Goal: Task Accomplishment & Management: Use online tool/utility

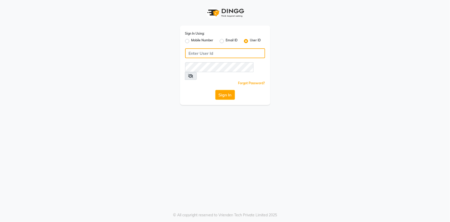
type input "e2554-22"
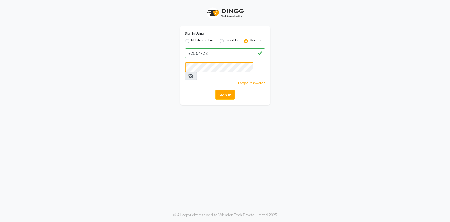
click at [178, 67] on div "Sign In Using: Mobile Number Email ID User ID e2554-22 Remember me Forgot Passw…" at bounding box center [225, 52] width 98 height 105
click at [183, 67] on div "Sign In Using: Mobile Number Email ID User ID e2554-22 Remember me Forgot Passw…" at bounding box center [225, 65] width 90 height 79
click at [215, 90] on button "Sign In" at bounding box center [225, 95] width 20 height 10
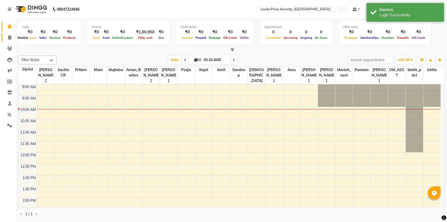
drag, startPoint x: 12, startPoint y: 36, endPoint x: 80, endPoint y: 1, distance: 77.1
click at [12, 36] on span at bounding box center [9, 38] width 9 height 6
select select "service"
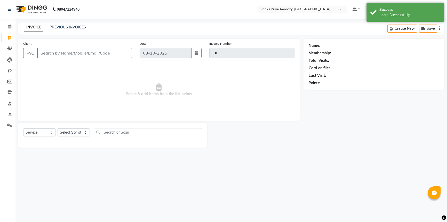
type input "6152"
select select "5913"
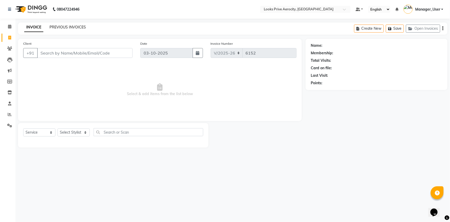
click at [75, 26] on link "PREVIOUS INVOICES" at bounding box center [68, 27] width 36 height 5
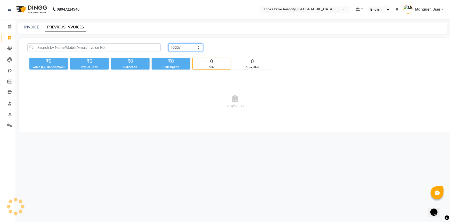
click at [198, 47] on select "[DATE] [DATE] Custom Range" at bounding box center [185, 47] width 35 height 8
select select "range"
click at [168, 43] on select "[DATE] [DATE] Custom Range" at bounding box center [185, 47] width 35 height 8
click at [222, 46] on input "03-10-2025" at bounding box center [228, 47] width 36 height 7
select select "10"
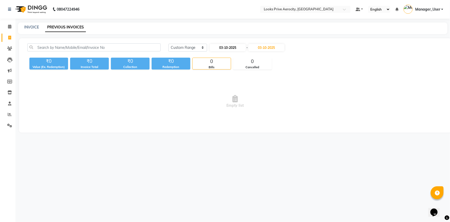
select select "2025"
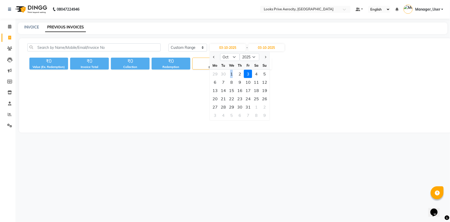
click at [232, 73] on div "1" at bounding box center [231, 74] width 8 height 8
type input "01-10-2025"
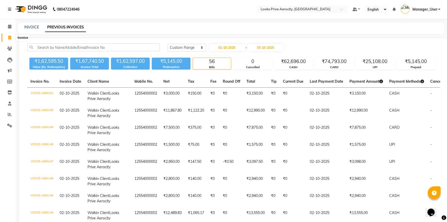
click at [9, 38] on icon at bounding box center [9, 38] width 3 height 4
select select "service"
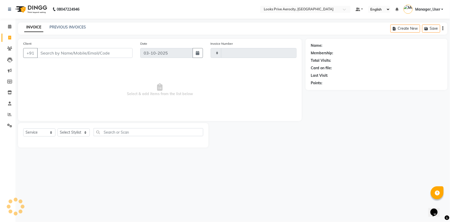
type input "6152"
select select "5913"
click at [9, 36] on icon at bounding box center [9, 38] width 3 height 4
select select "service"
type input "6152"
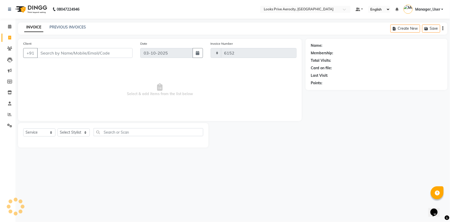
select select "5913"
click at [9, 114] on icon at bounding box center [10, 114] width 4 height 4
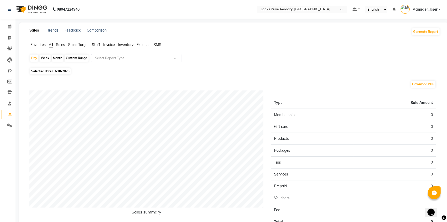
click at [94, 45] on span "Staff" at bounding box center [96, 44] width 8 height 5
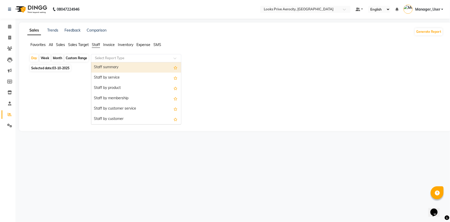
click at [108, 56] on input "text" at bounding box center [131, 57] width 74 height 5
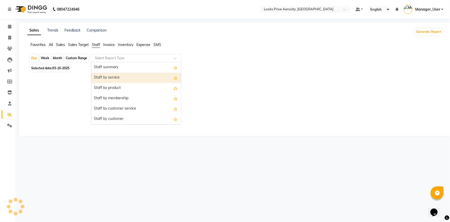
click at [111, 76] on div "Staff by service" at bounding box center [136, 77] width 90 height 10
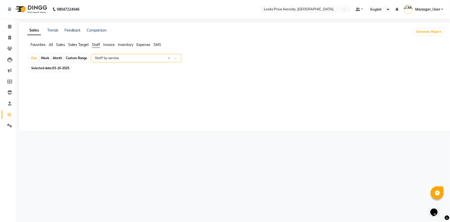
click at [52, 67] on span "Selected date: 03-10-2025" at bounding box center [50, 68] width 41 height 6
select select "10"
select select "2025"
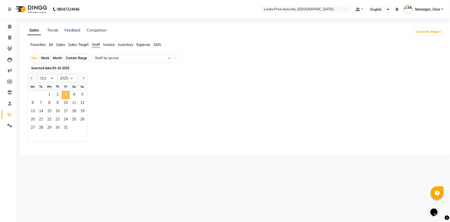
click at [67, 95] on span "3" at bounding box center [66, 95] width 8 height 8
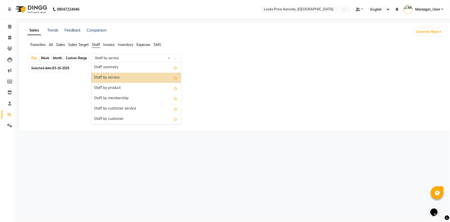
click at [180, 56] on div at bounding box center [136, 57] width 90 height 5
click at [132, 78] on div "Staff by service" at bounding box center [136, 77] width 90 height 10
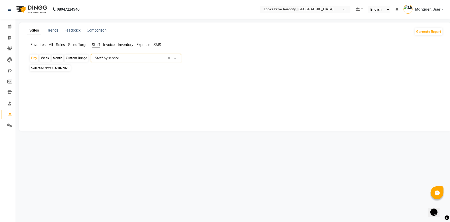
click at [60, 66] on span "Selected date: 03-10-2025" at bounding box center [50, 68] width 41 height 6
select select "10"
select select "2025"
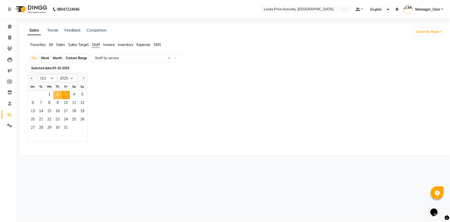
click at [55, 94] on span "2" at bounding box center [57, 95] width 8 height 8
select select "full_report"
select select "csv"
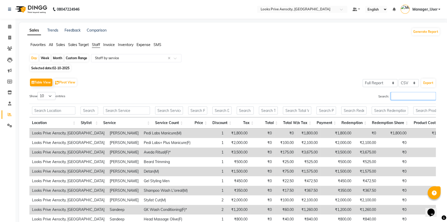
click at [416, 97] on input "Search:" at bounding box center [412, 96] width 45 height 8
paste input "[PERSON_NAME]"
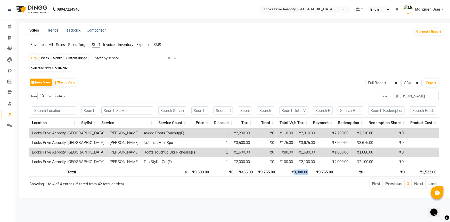
drag, startPoint x: 309, startPoint y: 169, endPoint x: 293, endPoint y: 172, distance: 17.0
click at [293, 172] on th "₹9,300.00" at bounding box center [294, 171] width 33 height 10
copy th "9,300.00"
drag, startPoint x: 408, startPoint y: 97, endPoint x: 355, endPoint y: 97, distance: 52.9
click at [355, 97] on div "Search: [PERSON_NAME]" at bounding box center [338, 97] width 201 height 10
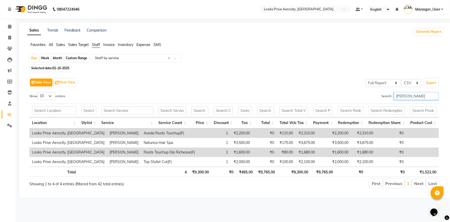
paste input "KHAN"
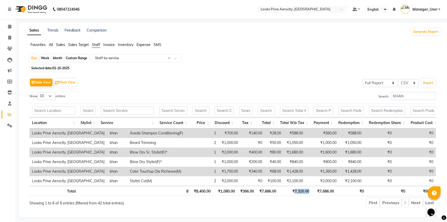
drag, startPoint x: 312, startPoint y: 194, endPoint x: 295, endPoint y: 194, distance: 16.8
click at [295, 194] on tr "Total 8 ₹8,400.00 ₹1,080.00 ₹366.00 ₹7,686.00 ₹7,320.00 ₹7,686.00 ₹0 ₹0 ₹683.00" at bounding box center [234, 190] width 410 height 10
copy th "7,320.00"
drag, startPoint x: 398, startPoint y: 97, endPoint x: 356, endPoint y: 96, distance: 42.1
click at [356, 96] on div "Search: KHAN" at bounding box center [335, 97] width 199 height 10
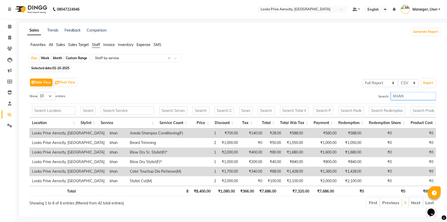
paste input "Sachin"
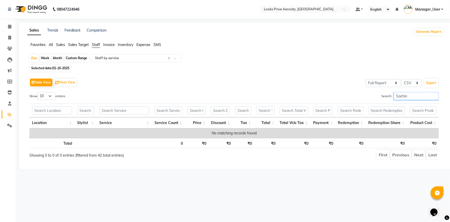
drag, startPoint x: 415, startPoint y: 99, endPoint x: 371, endPoint y: 94, distance: 44.9
click at [371, 94] on div "Search: Sachin" at bounding box center [338, 97] width 201 height 10
paste input "PRITAM"
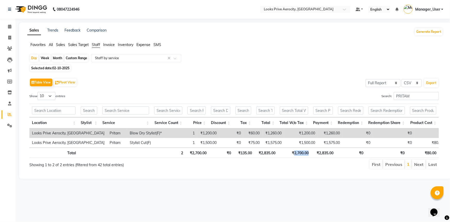
drag, startPoint x: 311, startPoint y: 152, endPoint x: 294, endPoint y: 152, distance: 16.5
click at [294, 152] on th "₹2,700.00" at bounding box center [294, 152] width 33 height 10
copy th "2,700.00"
drag, startPoint x: 422, startPoint y: 95, endPoint x: 375, endPoint y: 95, distance: 46.9
click at [375, 95] on div "Search: PRITAM" at bounding box center [338, 97] width 201 height 10
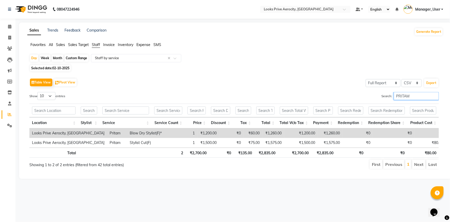
paste input "sanjeev"
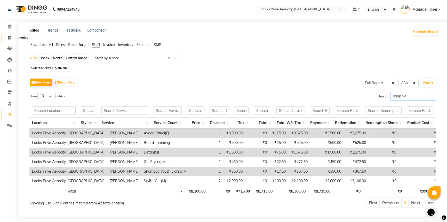
type input "sanjeev"
click at [10, 39] on icon at bounding box center [9, 38] width 3 height 4
select select "service"
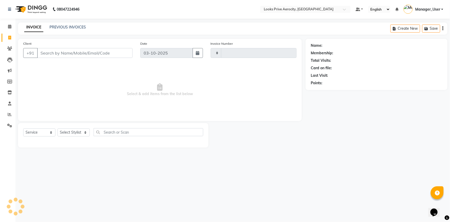
click at [77, 52] on input "Client" at bounding box center [84, 53] width 95 height 10
type input "6152"
select select "5913"
type input "S"
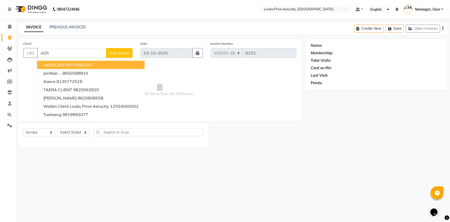
click at [80, 55] on input "AER" at bounding box center [71, 53] width 69 height 10
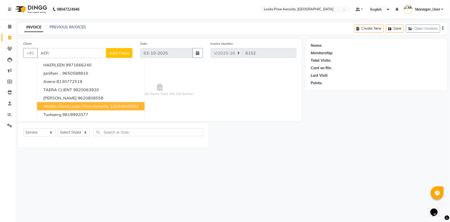
click at [72, 104] on span "Walkin Client Looks Prive Aerocity" at bounding box center [76, 105] width 66 height 5
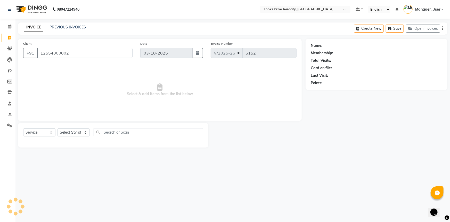
type input "12554000002"
select select "1: Object"
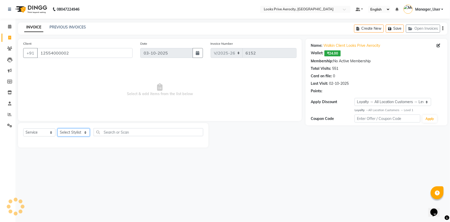
click at [80, 133] on select "Select Stylist Aman_Barber Amit Amu Dharma [PERSON_NAME] Eric_asst [PERSON_NAME…" at bounding box center [74, 132] width 32 height 8
select select "65946"
click at [58, 128] on select "Select Stylist Aman_Barber Amit Amu Dharma [PERSON_NAME] Eric_asst [PERSON_NAME…" at bounding box center [74, 132] width 32 height 8
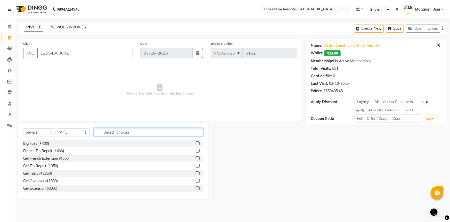
click at [123, 130] on input "text" at bounding box center [149, 132] width 110 height 8
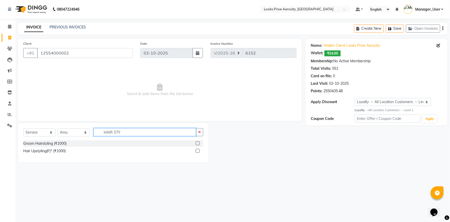
type input "HAIR STY"
click at [198, 151] on label at bounding box center [198, 151] width 4 height 4
click at [198, 151] on input "checkbox" at bounding box center [197, 150] width 3 height 3
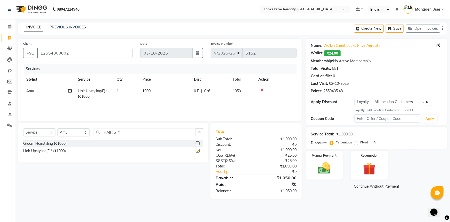
checkbox input "false"
click at [168, 95] on td "1000" at bounding box center [165, 93] width 52 height 17
select select "65946"
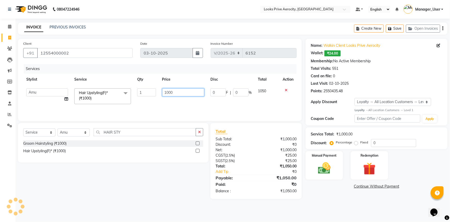
drag, startPoint x: 185, startPoint y: 92, endPoint x: 145, endPoint y: 93, distance: 39.7
click at [145, 93] on tr "Aman_Barber Amit Amu Dharma [PERSON_NAME] CR Eric_asst [PERSON_NAME] [PERSON_NA…" at bounding box center [159, 96] width 273 height 22
type input "350"
click at [335, 200] on main "INVOICE PREVIOUS INVOICES Create New Save Open Invoices Client [PHONE_NUMBER] D…" at bounding box center [232, 114] width 435 height 184
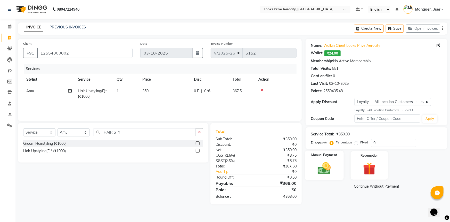
click at [331, 170] on img at bounding box center [324, 167] width 21 height 15
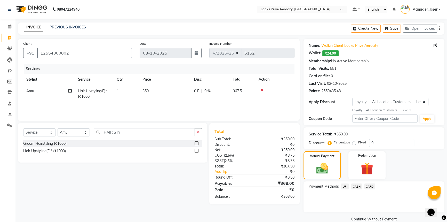
click at [344, 187] on span "UPI" at bounding box center [345, 186] width 8 height 6
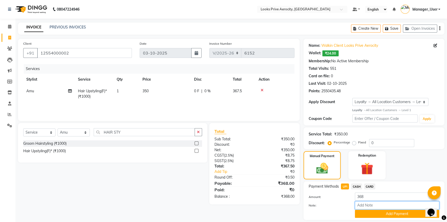
click at [367, 204] on input "Note:" at bounding box center [397, 205] width 84 height 8
paste input "527627761773"
type input "527627761773"
click at [370, 213] on button "Add Payment" at bounding box center [397, 213] width 84 height 8
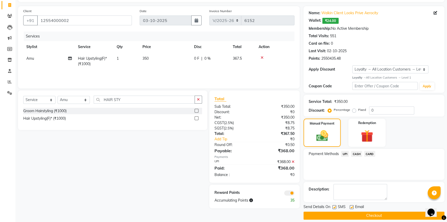
scroll to position [38, 0]
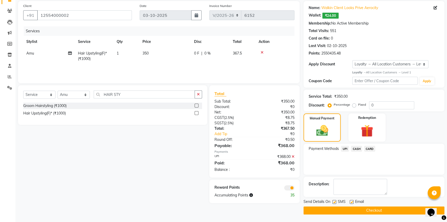
click at [365, 208] on button "Checkout" at bounding box center [373, 210] width 141 height 8
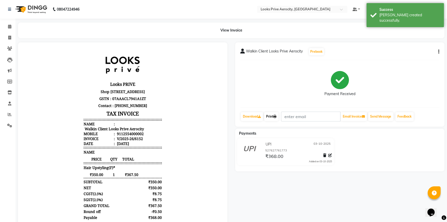
click at [274, 116] on link "Print" at bounding box center [271, 116] width 14 height 9
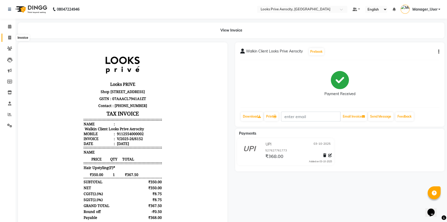
click at [9, 36] on icon at bounding box center [9, 38] width 3 height 4
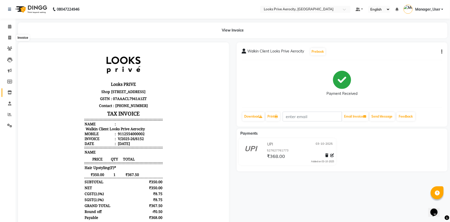
select select "5913"
select select "service"
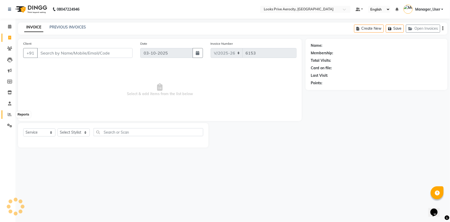
click at [8, 114] on icon at bounding box center [10, 114] width 4 height 4
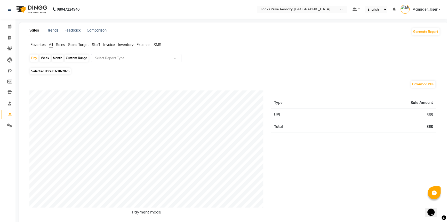
click at [96, 46] on span "Staff" at bounding box center [96, 44] width 8 height 5
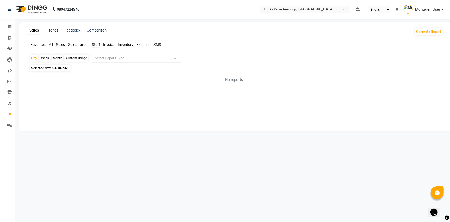
click at [107, 57] on input "text" at bounding box center [131, 57] width 74 height 5
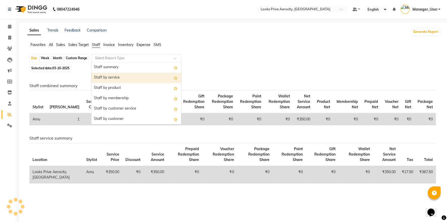
click at [110, 79] on div "Staff by service" at bounding box center [136, 77] width 90 height 10
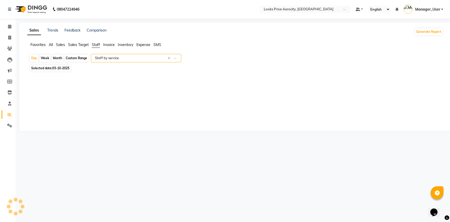
select select "full_report"
select select "csv"
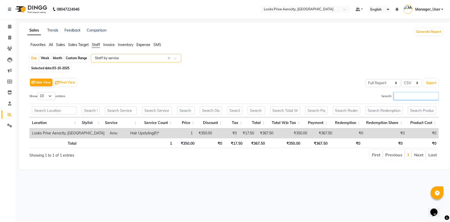
click at [409, 99] on input "Search:" at bounding box center [416, 96] width 45 height 8
click at [56, 67] on span "03-10-2025" at bounding box center [60, 68] width 17 height 4
select select "10"
select select "2025"
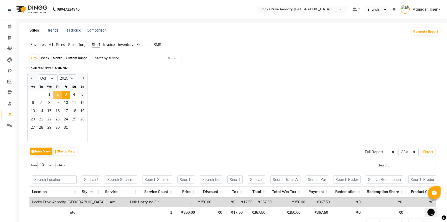
click at [56, 94] on span "2" at bounding box center [57, 95] width 8 height 8
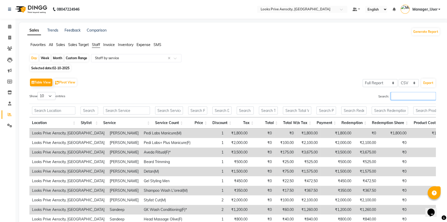
click at [404, 93] on input "Search:" at bounding box center [412, 96] width 45 height 8
paste input "sanjeev"
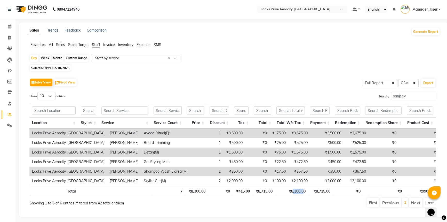
drag, startPoint x: 304, startPoint y: 190, endPoint x: 296, endPoint y: 188, distance: 7.9
click at [292, 188] on th "₹8,300.00" at bounding box center [291, 190] width 33 height 10
drag, startPoint x: 309, startPoint y: 189, endPoint x: 290, endPoint y: 190, distance: 18.8
click at [290, 190] on tr "Total 7 ₹8,300.00 ₹0 ₹415.00 ₹8,715.00 ₹8,300.00 ₹8,715.00 ₹0 ₹0 ₹990.00" at bounding box center [232, 190] width 406 height 10
copy th "8,300.00"
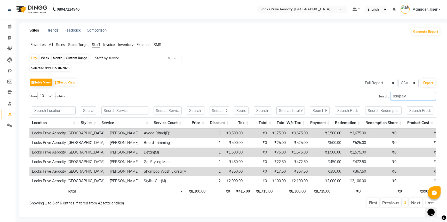
drag, startPoint x: 413, startPoint y: 97, endPoint x: 353, endPoint y: 95, distance: 59.9
click at [353, 95] on div "Search: [PERSON_NAME]" at bounding box center [335, 97] width 199 height 10
paste input "Pooja"
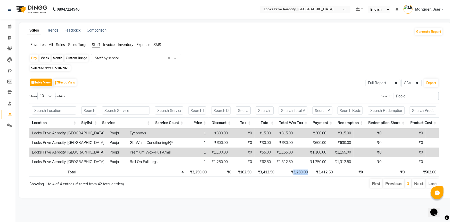
drag, startPoint x: 308, startPoint y: 171, endPoint x: 293, endPoint y: 168, distance: 15.0
click at [293, 168] on tr "Total 4 ₹3,250.00 ₹0 ₹162.50 ₹3,412.50 ₹3,250.00 ₹3,412.50 ₹0 ₹0 ₹502.00" at bounding box center [234, 171] width 410 height 10
copy th "3,250.00"
drag, startPoint x: 423, startPoint y: 99, endPoint x: 348, endPoint y: 92, distance: 76.1
click at [348, 92] on div "Search: Pooja" at bounding box center [338, 97] width 201 height 10
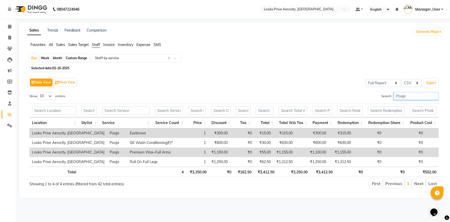
paste input "nam"
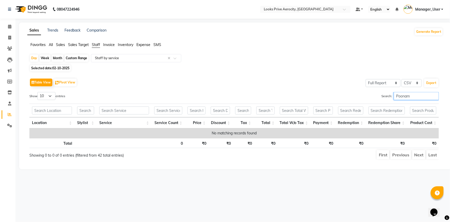
drag, startPoint x: 418, startPoint y: 96, endPoint x: 379, endPoint y: 96, distance: 38.7
click at [379, 96] on div "Search: Poonam" at bounding box center [338, 97] width 201 height 10
paste input "Kapil"
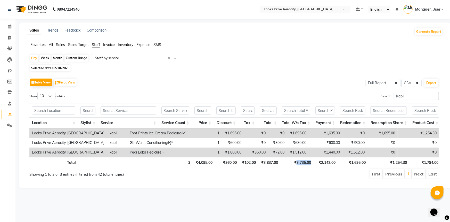
drag, startPoint x: 317, startPoint y: 168, endPoint x: 297, endPoint y: 162, distance: 21.5
click at [297, 162] on tr "Total 3 ₹4,095.00 ₹360.00 ₹102.00 ₹3,837.00 ₹3,735.00 ₹2,142.00 ₹1,695.00 ₹1,25…" at bounding box center [235, 162] width 412 height 10
copy th "3,735.00"
drag, startPoint x: 384, startPoint y: 93, endPoint x: 378, endPoint y: 93, distance: 5.7
click at [378, 93] on div "Search: Kapil" at bounding box center [338, 97] width 201 height 10
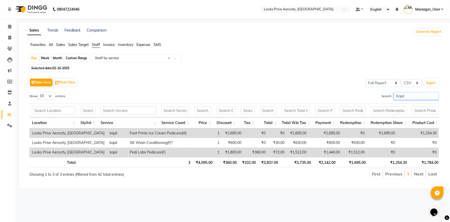
paste input "[PERSON_NAME]"
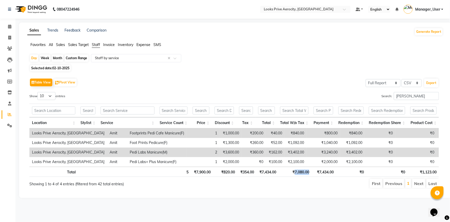
drag, startPoint x: 310, startPoint y: 175, endPoint x: 295, endPoint y: 174, distance: 15.5
click at [295, 174] on tr "Total 5 ₹7,900.00 ₹820.00 ₹354.00 ₹7,434.00 ₹7,080.00 ₹7,434.00 ₹0 ₹0 ₹1,123.00" at bounding box center [234, 171] width 410 height 10
copy th "7,080.00"
drag, startPoint x: 407, startPoint y: 94, endPoint x: 381, endPoint y: 92, distance: 26.9
click at [381, 92] on label "Search: [PERSON_NAME]" at bounding box center [410, 96] width 58 height 8
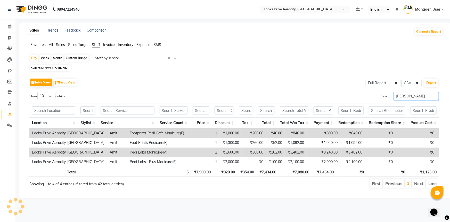
paste input "[PERSON_NAME]"
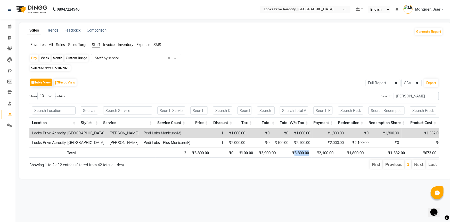
drag, startPoint x: 311, startPoint y: 153, endPoint x: 295, endPoint y: 149, distance: 17.4
click at [295, 149] on tr "Total 2 ₹3,800.00 ₹0 ₹100.00 ₹3,900.00 ₹3,800.00 ₹2,100.00 ₹1,800.00 ₹1,332.00 …" at bounding box center [234, 152] width 410 height 10
copy th "3,800.00"
drag, startPoint x: 421, startPoint y: 97, endPoint x: 366, endPoint y: 93, distance: 55.0
click at [366, 93] on div "Search: [PERSON_NAME]" at bounding box center [338, 97] width 201 height 10
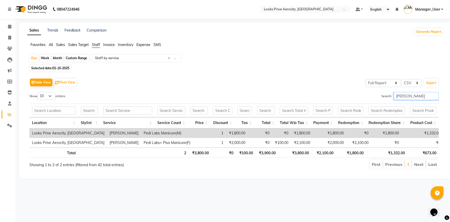
paste input "Mohit"
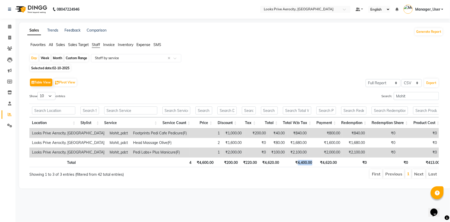
drag, startPoint x: 313, startPoint y: 165, endPoint x: 298, endPoint y: 164, distance: 15.0
click at [298, 164] on th "₹4,400.00" at bounding box center [298, 162] width 33 height 10
copy th "4,400.00"
drag, startPoint x: 405, startPoint y: 97, endPoint x: 369, endPoint y: 93, distance: 36.7
click at [369, 93] on div "Search: Mohit" at bounding box center [338, 97] width 201 height 10
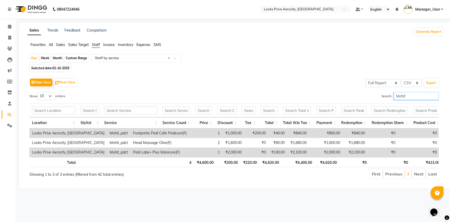
paste input "ujtaba"
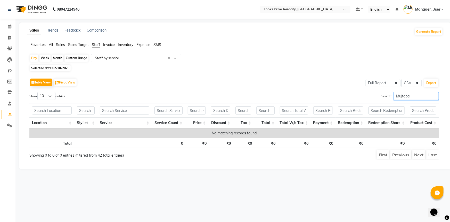
drag, startPoint x: 412, startPoint y: 97, endPoint x: 380, endPoint y: 93, distance: 32.0
click at [381, 93] on label "Search: Mujtaba" at bounding box center [410, 96] width 58 height 8
paste input "AMU"
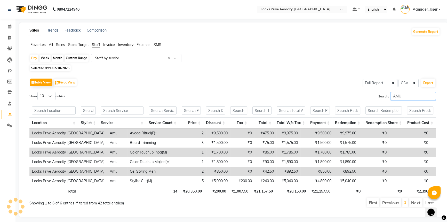
type input "AMU"
drag, startPoint x: 307, startPoint y: 191, endPoint x: 288, endPoint y: 190, distance: 19.6
click at [288, 190] on th "₹20,150.00" at bounding box center [291, 190] width 33 height 10
copy th "20,150.00"
click at [10, 39] on icon at bounding box center [9, 38] width 3 height 4
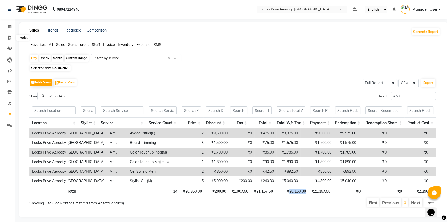
select select "service"
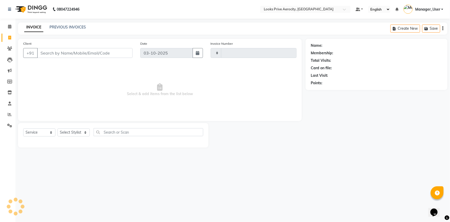
type input "6153"
select select "5913"
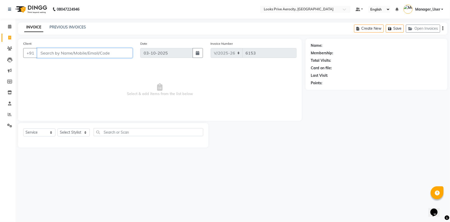
click at [64, 55] on input "Client" at bounding box center [84, 53] width 95 height 10
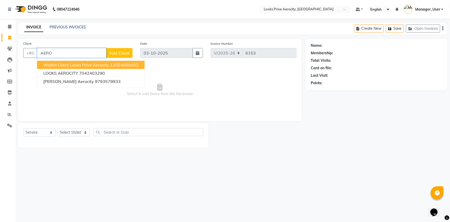
click at [75, 67] on span "Walkin Client Looks Prive Aerocity" at bounding box center [76, 64] width 66 height 5
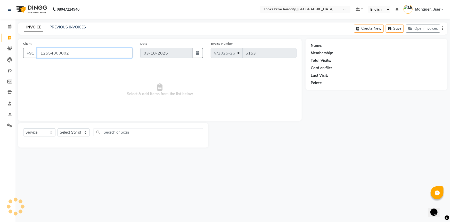
type input "12554000002"
click at [70, 133] on select "Select Stylist Aman_Barber Amit Amu Dharma [PERSON_NAME] Eric_asst [PERSON_NAME…" at bounding box center [74, 132] width 32 height 8
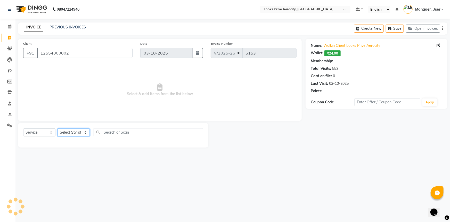
select select "1: Object"
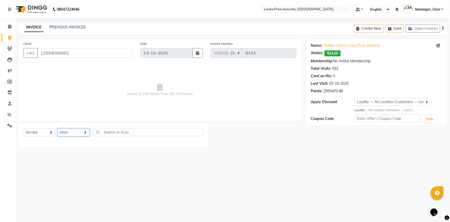
click at [58, 128] on select "Select Stylist Aman_Barber Amit Amu Dharma [PERSON_NAME] Eric_asst [PERSON_NAME…" at bounding box center [74, 132] width 32 height 8
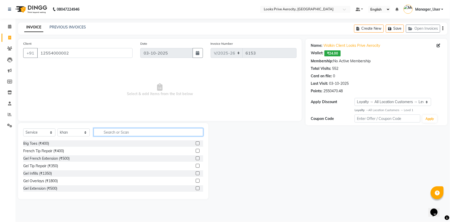
click at [119, 133] on input "text" at bounding box center [149, 132] width 110 height 8
click at [86, 131] on select "Select Stylist Aman_Barber Amit Amu Dharma [PERSON_NAME] Eric_asst [PERSON_NAME…" at bounding box center [74, 132] width 32 height 8
select select "43249"
click at [58, 128] on select "Select Stylist Aman_Barber Amit Amu Dharma [PERSON_NAME] Eric_asst [PERSON_NAME…" at bounding box center [74, 132] width 32 height 8
click at [123, 134] on input "text" at bounding box center [149, 132] width 110 height 8
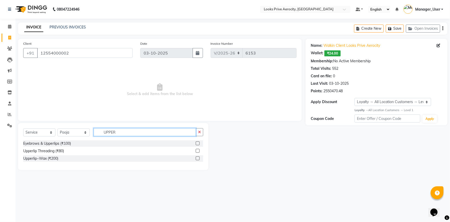
type input "UPPER"
click at [198, 143] on label at bounding box center [198, 143] width 4 height 4
click at [198, 143] on input "checkbox" at bounding box center [197, 143] width 3 height 3
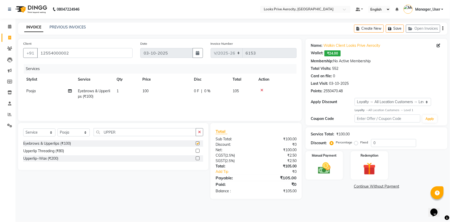
checkbox input "false"
click at [333, 169] on img at bounding box center [324, 167] width 21 height 15
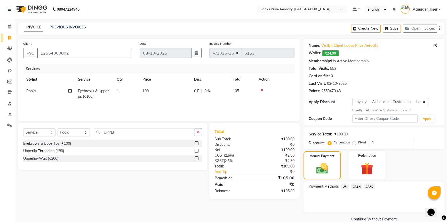
click at [346, 185] on span "UPI" at bounding box center [345, 186] width 8 height 6
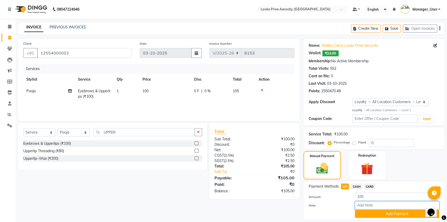
click at [368, 202] on input "Note:" at bounding box center [397, 205] width 84 height 8
paste input "112105520010"
type input "112105520010"
click at [372, 215] on button "Add Payment" at bounding box center [397, 213] width 84 height 8
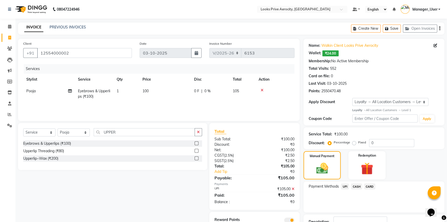
scroll to position [38, 0]
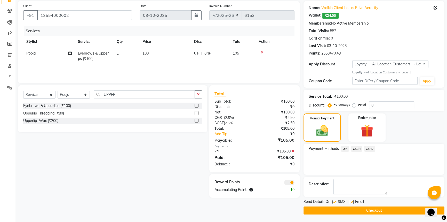
drag, startPoint x: 376, startPoint y: 210, endPoint x: 377, endPoint y: 207, distance: 3.1
click at [376, 208] on button "Checkout" at bounding box center [373, 210] width 141 height 8
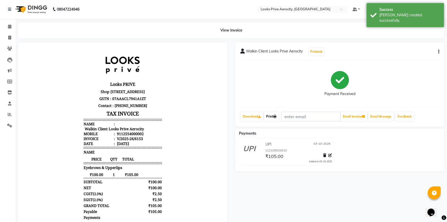
click at [270, 118] on link "Print" at bounding box center [271, 116] width 14 height 9
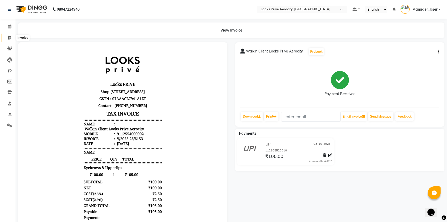
click at [9, 40] on span at bounding box center [9, 38] width 9 height 6
select select "service"
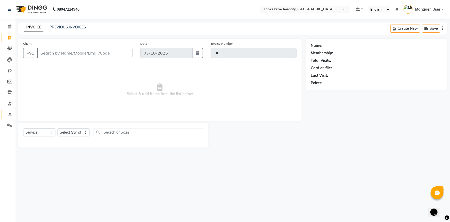
type input "6154"
select select "5913"
click at [10, 115] on icon at bounding box center [10, 114] width 4 height 4
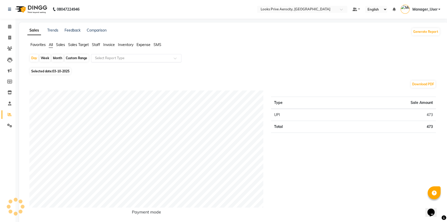
click at [113, 59] on input "text" at bounding box center [131, 57] width 74 height 5
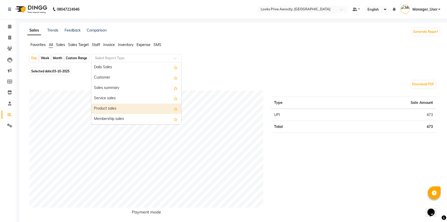
click at [113, 109] on div "Product sales" at bounding box center [136, 108] width 90 height 10
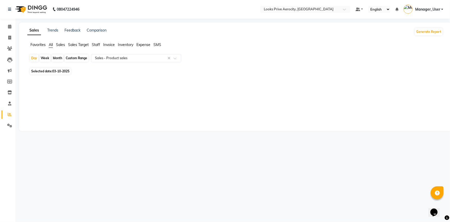
click at [55, 70] on span "03-10-2025" at bounding box center [60, 71] width 17 height 4
select select "10"
select select "2025"
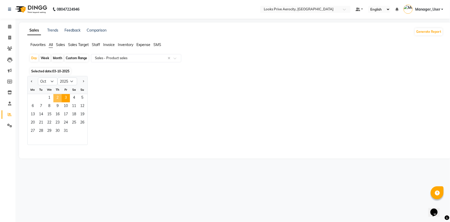
click at [57, 94] on span "2" at bounding box center [57, 98] width 8 height 8
select select "full_report"
select select "csv"
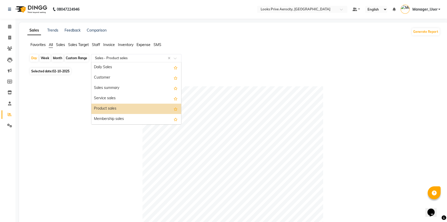
click at [172, 58] on div at bounding box center [136, 57] width 90 height 5
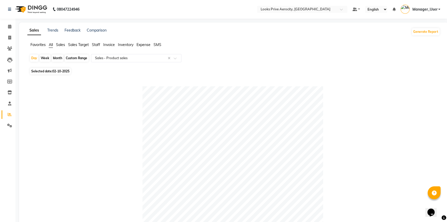
click at [97, 45] on span "Staff" at bounding box center [96, 44] width 8 height 5
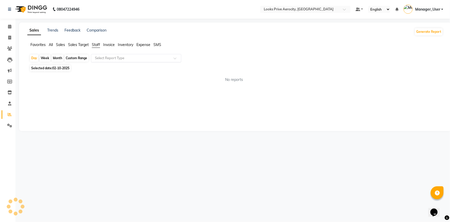
click at [175, 59] on span at bounding box center [177, 59] width 6 height 5
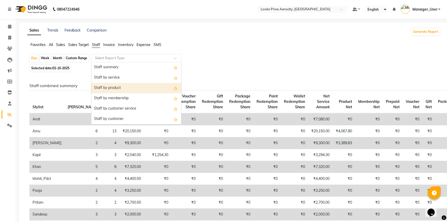
click at [118, 84] on div "Staff by product" at bounding box center [136, 88] width 90 height 10
select select "full_report"
select select "csv"
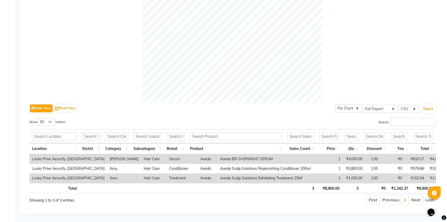
scroll to position [164, 0]
click at [408, 118] on input "Search:" at bounding box center [412, 122] width 45 height 8
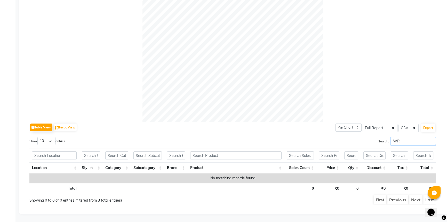
type input "W"
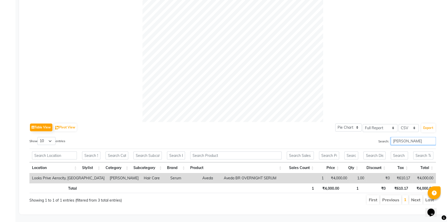
type input "[PERSON_NAME]"
drag, startPoint x: 343, startPoint y: 174, endPoint x: 325, endPoint y: 173, distance: 18.1
click at [325, 173] on tr "Looks Prive Aerocity, [GEOGRAPHIC_DATA] [PERSON_NAME] CR Hair Care Serum Aveda …" at bounding box center [232, 178] width 406 height 10
click at [349, 175] on td "1.00" at bounding box center [357, 178] width 17 height 10
click at [335, 183] on th "₹4,000.00" at bounding box center [328, 188] width 25 height 10
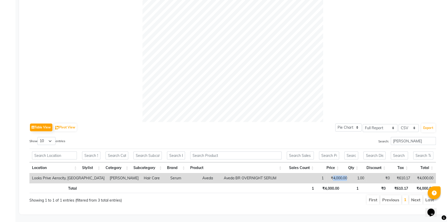
drag, startPoint x: 340, startPoint y: 174, endPoint x: 325, endPoint y: 175, distance: 15.5
click at [326, 175] on td "₹4,000.00" at bounding box center [337, 178] width 23 height 10
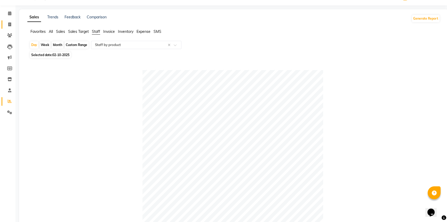
scroll to position [0, 0]
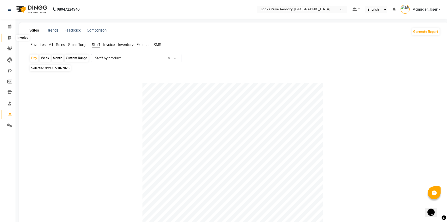
click at [7, 36] on span at bounding box center [9, 38] width 9 height 6
select select "service"
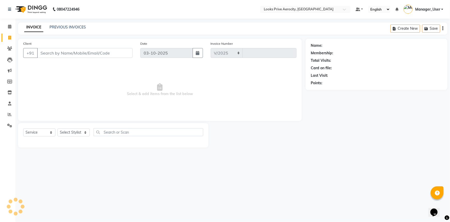
select select "5913"
type input "6154"
click at [11, 113] on icon at bounding box center [10, 114] width 4 height 4
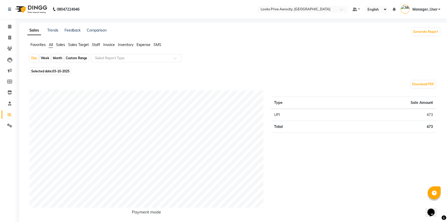
click at [95, 44] on span "Staff" at bounding box center [96, 44] width 8 height 5
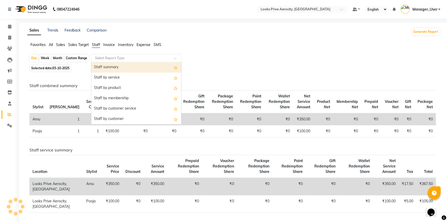
click at [106, 58] on input "text" at bounding box center [131, 57] width 74 height 5
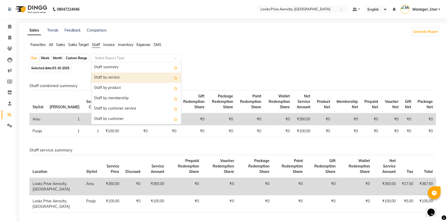
drag, startPoint x: 108, startPoint y: 78, endPoint x: 105, endPoint y: 74, distance: 5.0
click at [107, 78] on div "Staff by service" at bounding box center [136, 77] width 90 height 10
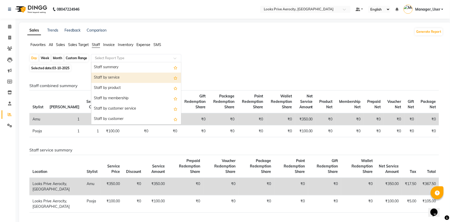
select select "full_report"
select select "csv"
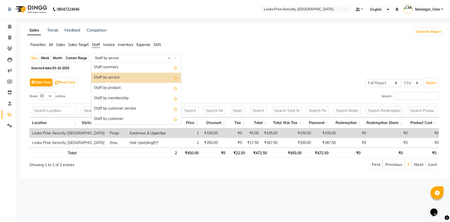
click at [122, 58] on input "text" at bounding box center [131, 57] width 74 height 5
click at [123, 86] on div "Staff by product" at bounding box center [136, 88] width 90 height 10
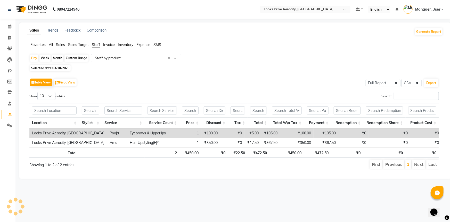
click at [56, 68] on span "03-10-2025" at bounding box center [60, 68] width 17 height 4
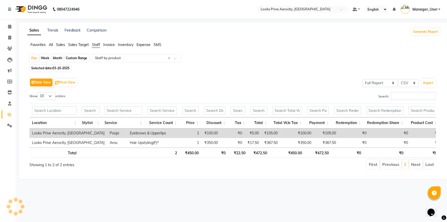
select select "10"
select select "2025"
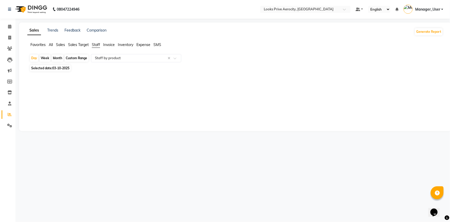
click at [60, 67] on span "03-10-2025" at bounding box center [60, 68] width 17 height 4
select select "10"
select select "2025"
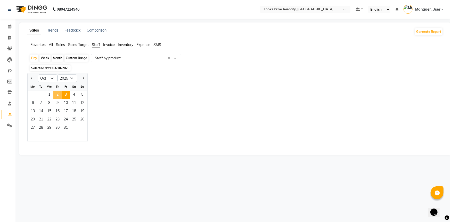
click at [59, 93] on span "2" at bounding box center [57, 95] width 8 height 8
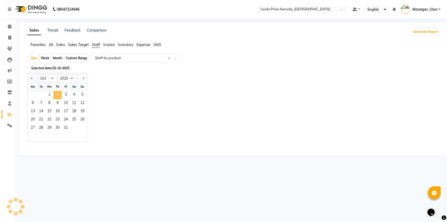
select select "full_report"
select select "csv"
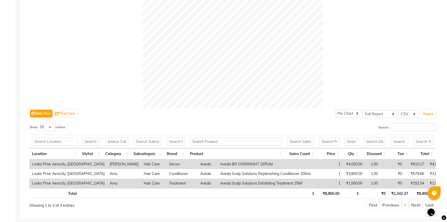
scroll to position [164, 0]
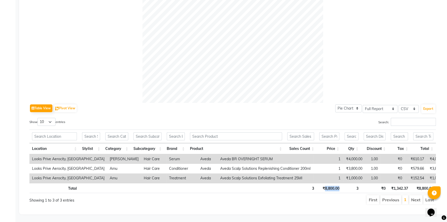
drag, startPoint x: 341, startPoint y: 185, endPoint x: 324, endPoint y: 181, distance: 18.1
click at [324, 183] on tr "Total 3 ₹8,800.00 3 ₹0 ₹1,342.37 ₹8,800.00" at bounding box center [232, 188] width 406 height 10
click at [307, 195] on ul "First Previous 1 Next Last" at bounding box center [319, 199] width 234 height 9
click at [411, 118] on input "Search:" at bounding box center [412, 122] width 45 height 8
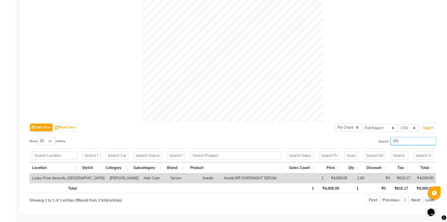
scroll to position [145, 0]
drag, startPoint x: 338, startPoint y: 185, endPoint x: 324, endPoint y: 184, distance: 13.8
click at [324, 184] on th "₹4,000.00" at bounding box center [328, 188] width 25 height 10
drag, startPoint x: 412, startPoint y: 137, endPoint x: 373, endPoint y: 134, distance: 38.8
click at [373, 137] on div "Search: [PERSON_NAME]" at bounding box center [335, 142] width 199 height 10
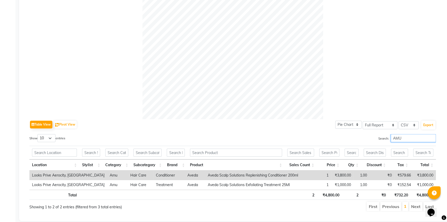
type input "AMU"
drag, startPoint x: 343, startPoint y: 196, endPoint x: 323, endPoint y: 193, distance: 20.0
click at [323, 193] on tr "Total 2 ₹4,800.00 2 ₹0 ₹732.20 ₹4,800.00" at bounding box center [232, 194] width 406 height 10
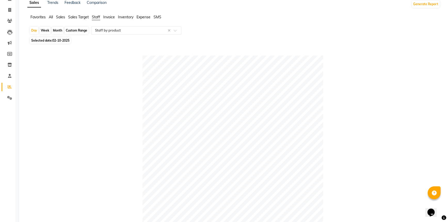
scroll to position [0, 0]
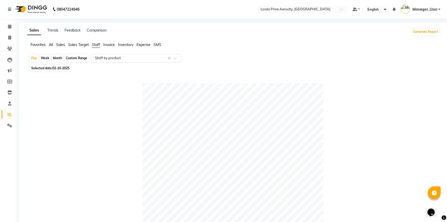
click at [174, 58] on span at bounding box center [177, 59] width 6 height 5
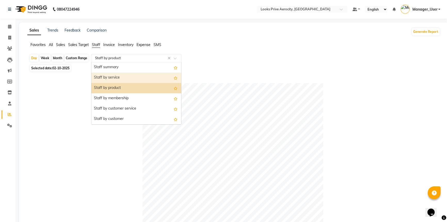
click at [122, 79] on div "Staff by service" at bounding box center [136, 77] width 90 height 10
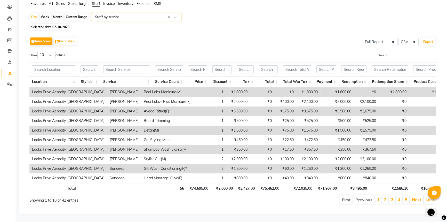
scroll to position [47, 0]
drag, startPoint x: 312, startPoint y: 185, endPoint x: 295, endPoint y: 184, distance: 17.1
click at [295, 184] on th "₹72,035.00" at bounding box center [298, 188] width 33 height 10
drag, startPoint x: 281, startPoint y: 183, endPoint x: 262, endPoint y: 183, distance: 18.6
click at [262, 183] on th "₹75,462.00" at bounding box center [269, 188] width 24 height 10
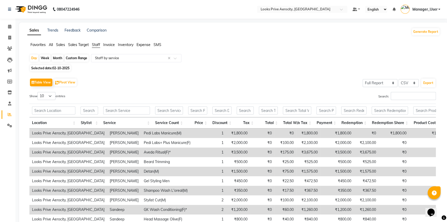
scroll to position [0, 0]
drag, startPoint x: 175, startPoint y: 59, endPoint x: 168, endPoint y: 61, distance: 7.0
click at [175, 59] on span at bounding box center [177, 59] width 6 height 5
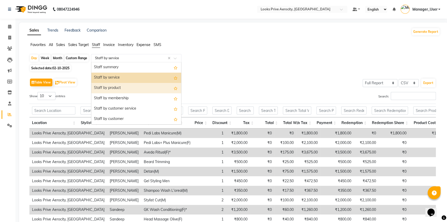
click at [134, 90] on div "Staff by product" at bounding box center [136, 88] width 90 height 10
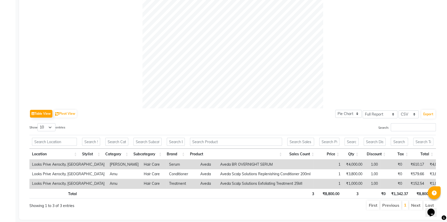
scroll to position [164, 0]
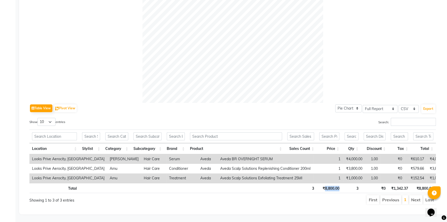
drag, startPoint x: 345, startPoint y: 182, endPoint x: 324, endPoint y: 182, distance: 20.4
click at [324, 183] on tr "Total 3 ₹8,800.00 3 ₹0 ₹1,342.37 ₹8,800.00" at bounding box center [232, 188] width 406 height 10
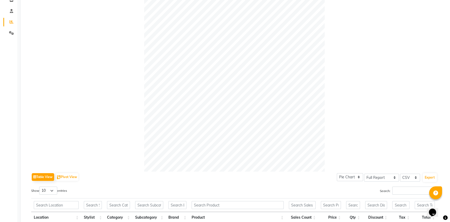
scroll to position [0, 0]
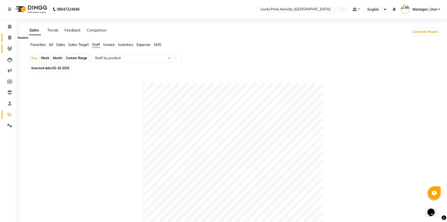
drag, startPoint x: 8, startPoint y: 36, endPoint x: 12, endPoint y: 47, distance: 12.5
click at [8, 36] on icon at bounding box center [9, 38] width 3 height 4
select select "service"
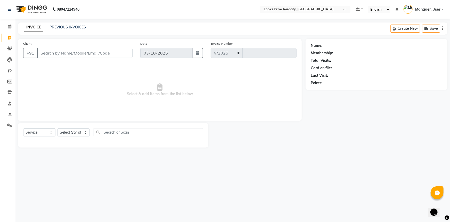
select select "5913"
type input "6154"
click at [13, 36] on span at bounding box center [9, 38] width 9 height 6
select select "service"
type input "6154"
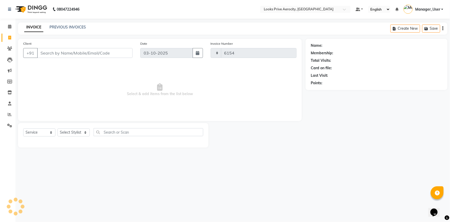
select select "5913"
